Goal: Transaction & Acquisition: Purchase product/service

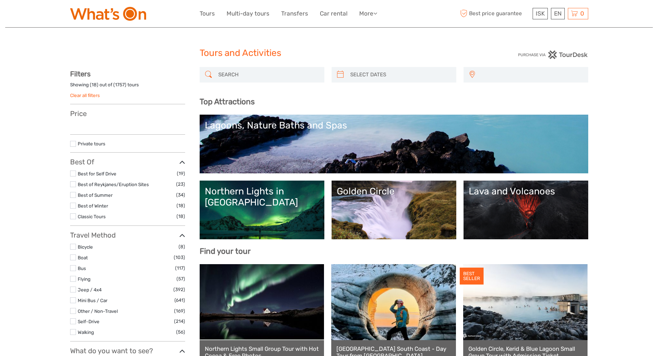
select select
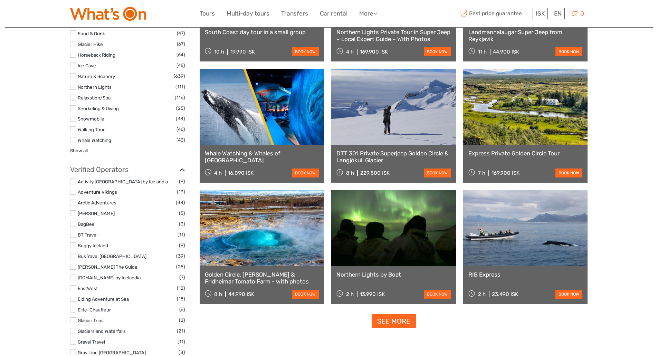
select select
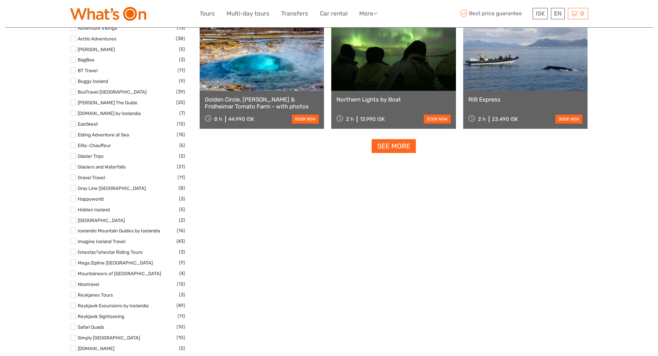
scroll to position [854, 0]
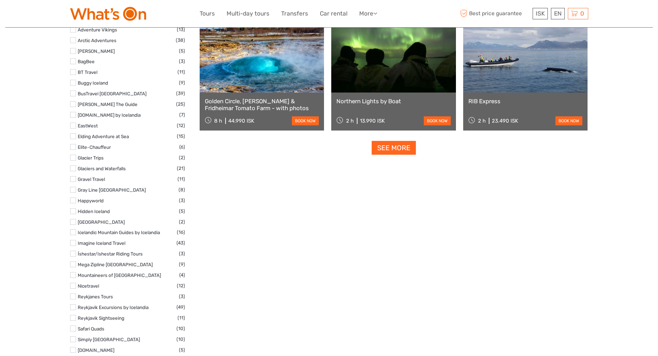
drag, startPoint x: 661, startPoint y: 31, endPoint x: 653, endPoint y: 226, distance: 195.7
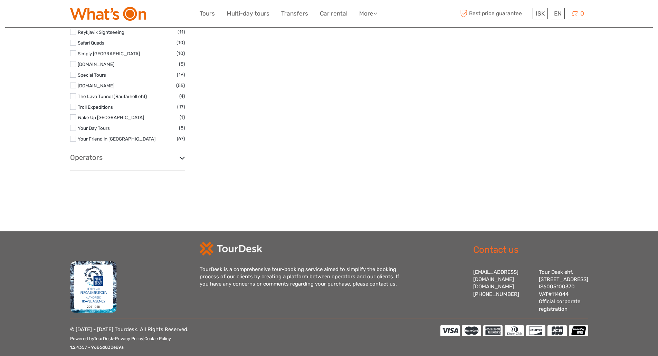
scroll to position [1158, 0]
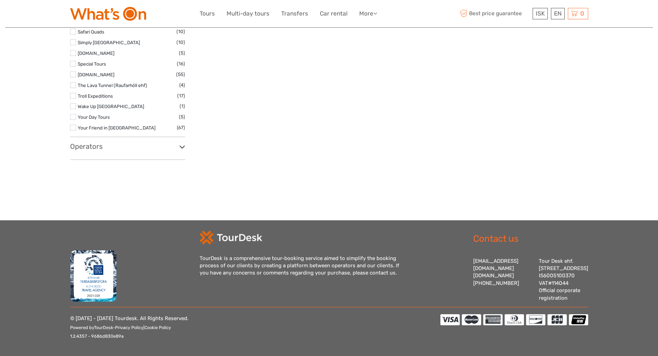
click at [89, 142] on h3 "Operators" at bounding box center [127, 146] width 115 height 8
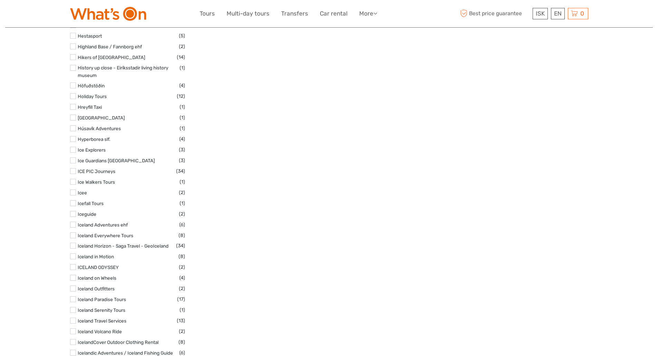
scroll to position [2090, 0]
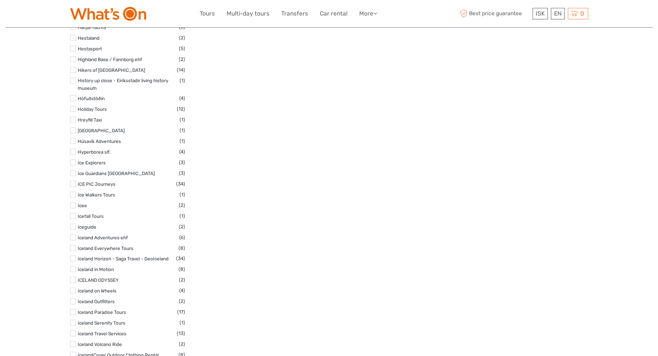
click at [72, 56] on label at bounding box center [73, 59] width 6 height 6
click at [0, 0] on input "checkbox" at bounding box center [0, 0] width 0 height 0
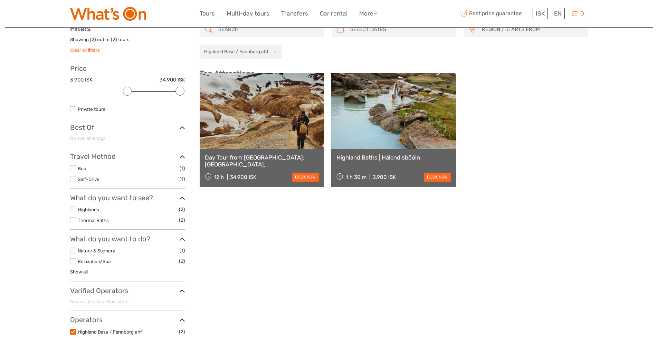
scroll to position [39, 0]
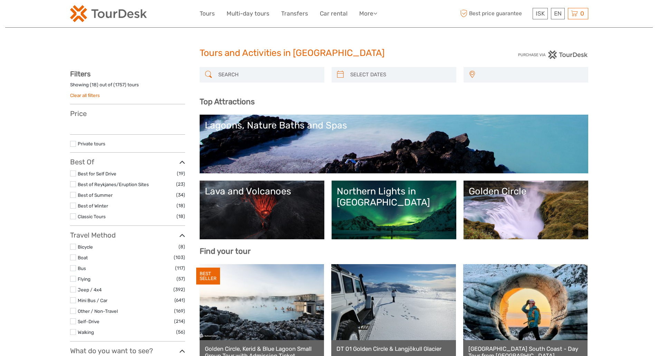
select select
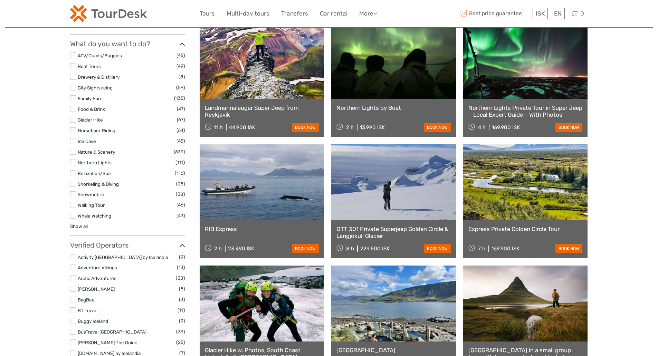
select select
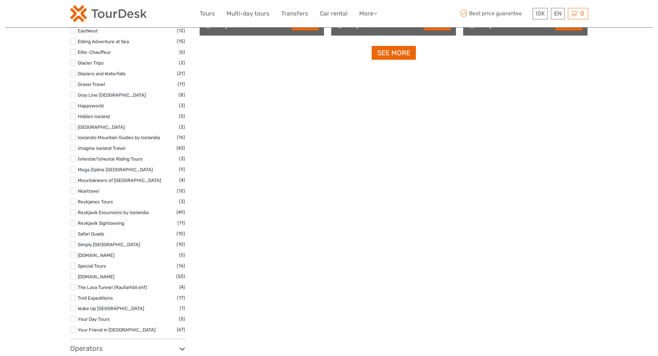
scroll to position [1063, 0]
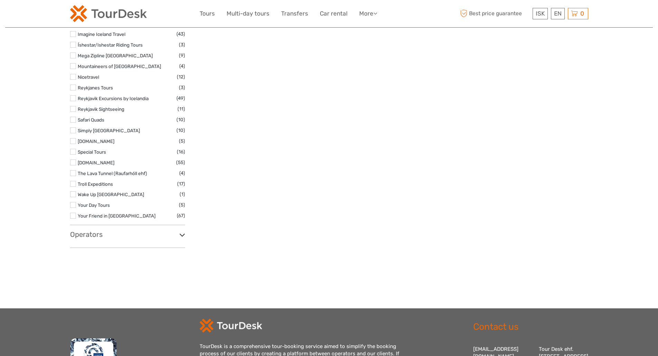
drag, startPoint x: 662, startPoint y: 28, endPoint x: 368, endPoint y: 241, distance: 363.2
click at [94, 232] on h3 "Operators" at bounding box center [127, 234] width 115 height 8
